Goal: Task Accomplishment & Management: Manage account settings

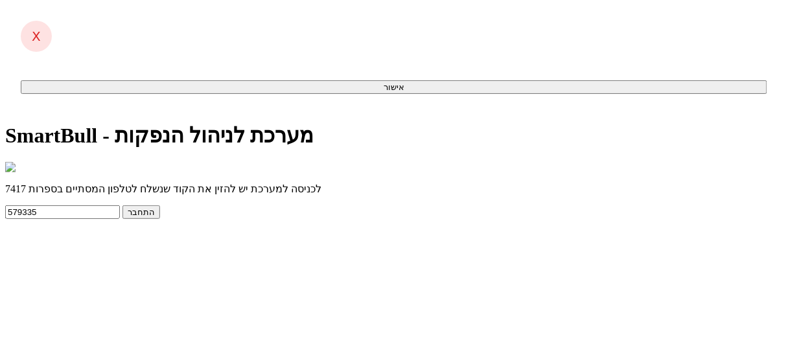
type input "579335"
click at [123, 205] on button "התחבר" at bounding box center [142, 212] width 38 height 14
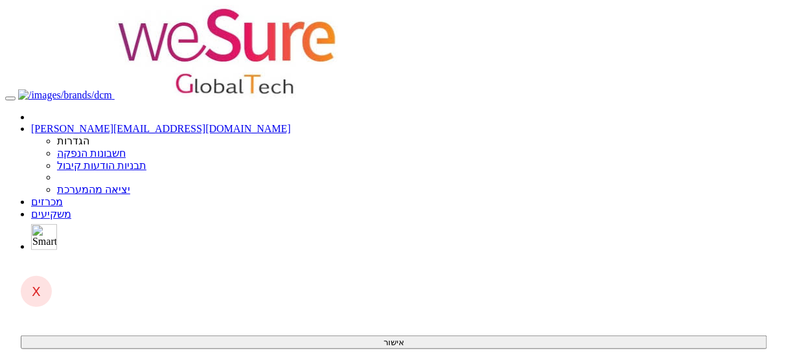
click at [63, 196] on link "מכרזים" at bounding box center [47, 201] width 32 height 11
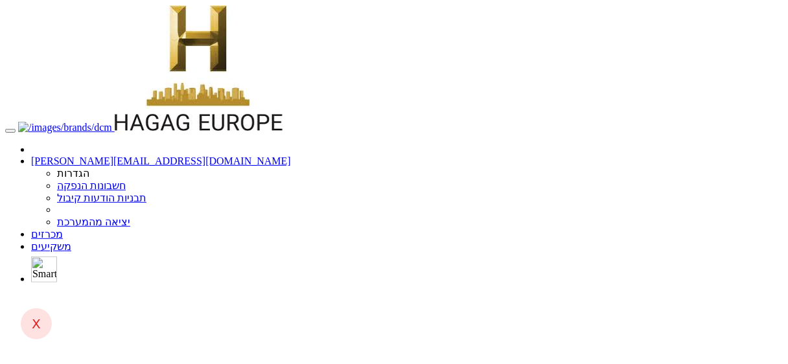
click at [63, 229] on link "מכרזים" at bounding box center [47, 234] width 32 height 11
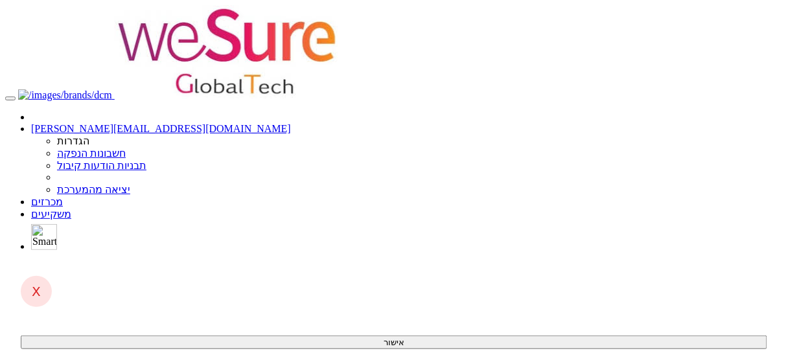
click at [63, 196] on link "מכרזים" at bounding box center [47, 201] width 32 height 11
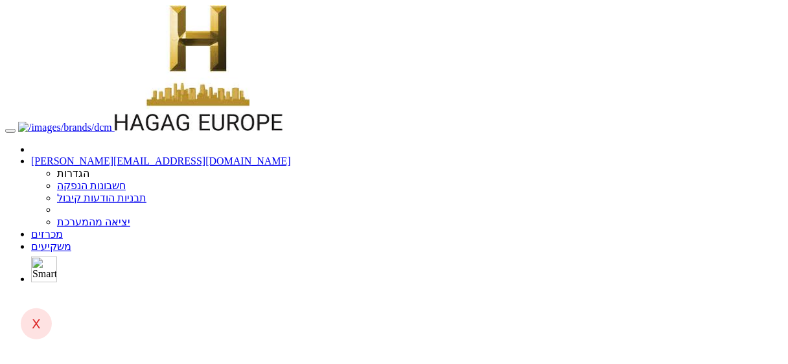
click at [63, 229] on link "מכרזים" at bounding box center [47, 234] width 32 height 11
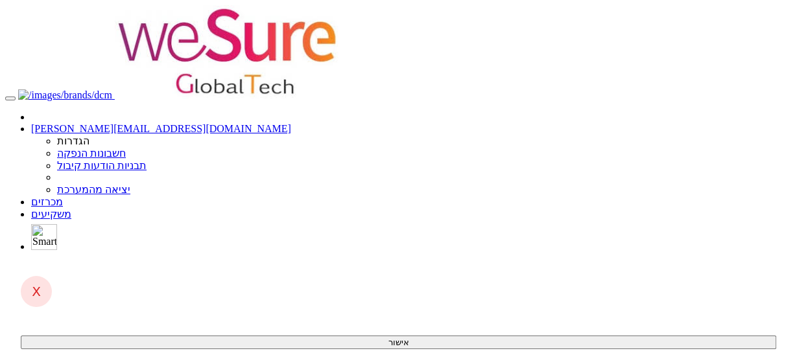
click at [63, 196] on link "מכרזים" at bounding box center [47, 201] width 32 height 11
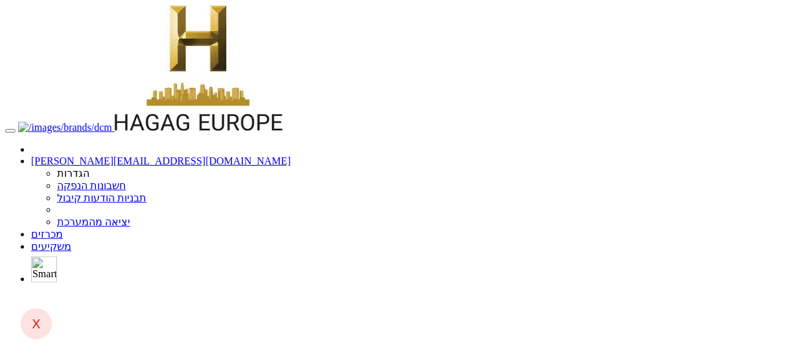
click at [63, 229] on link "מכרזים" at bounding box center [47, 234] width 32 height 11
